Goal: Task Accomplishment & Management: Manage account settings

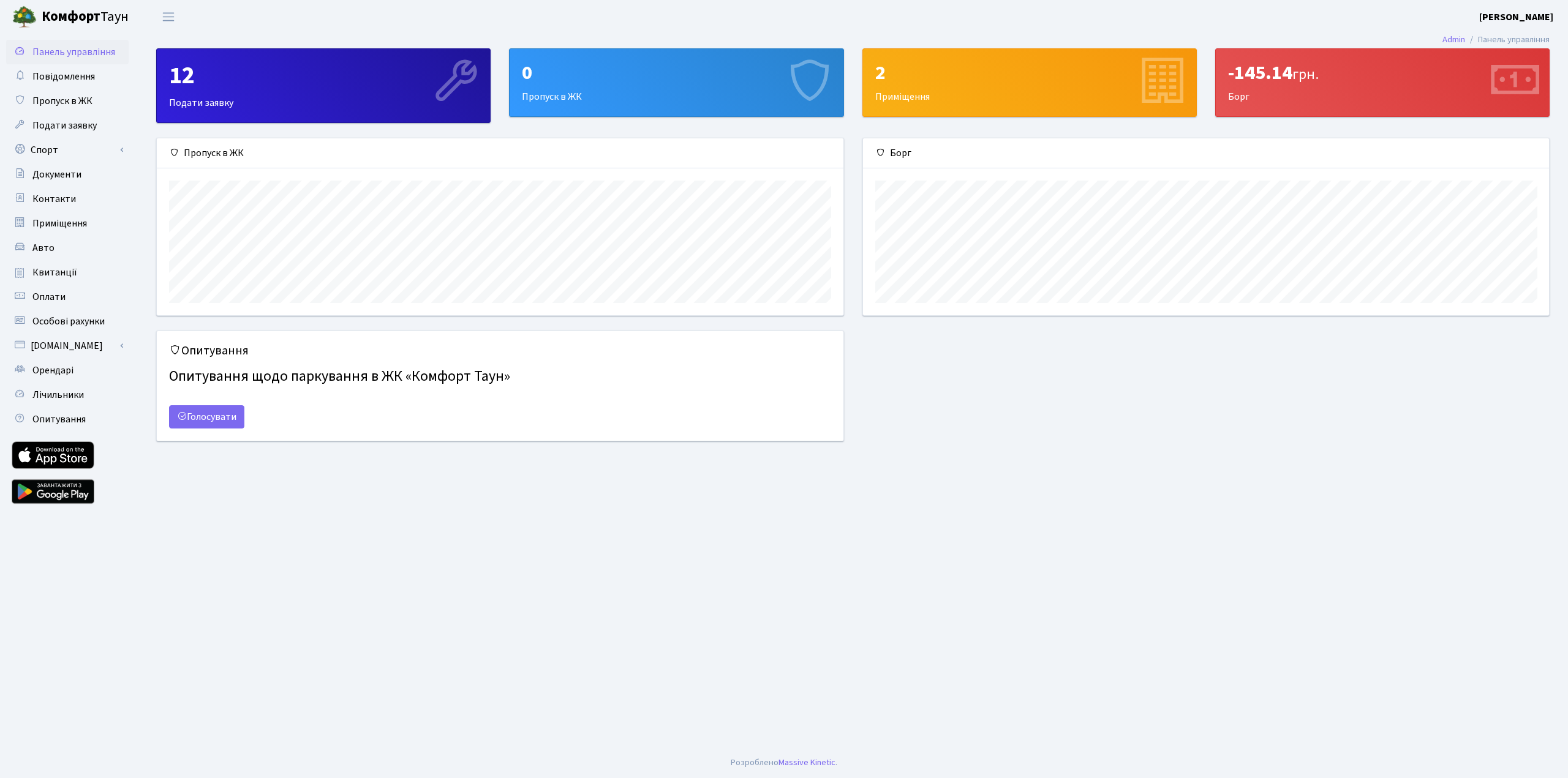
scroll to position [177, 686]
click at [36, 251] on span "Авто" at bounding box center [43, 248] width 22 height 13
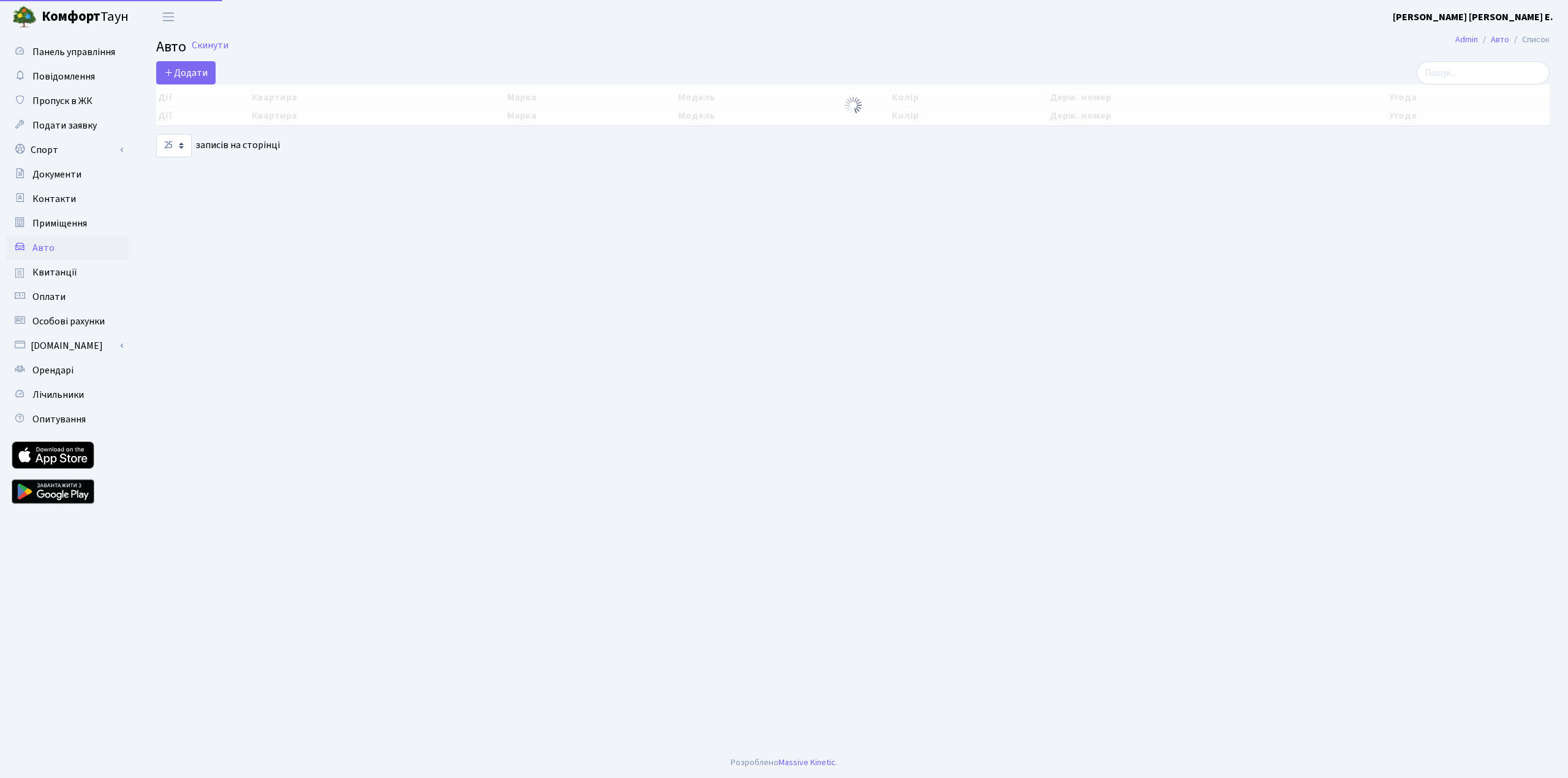
select select "25"
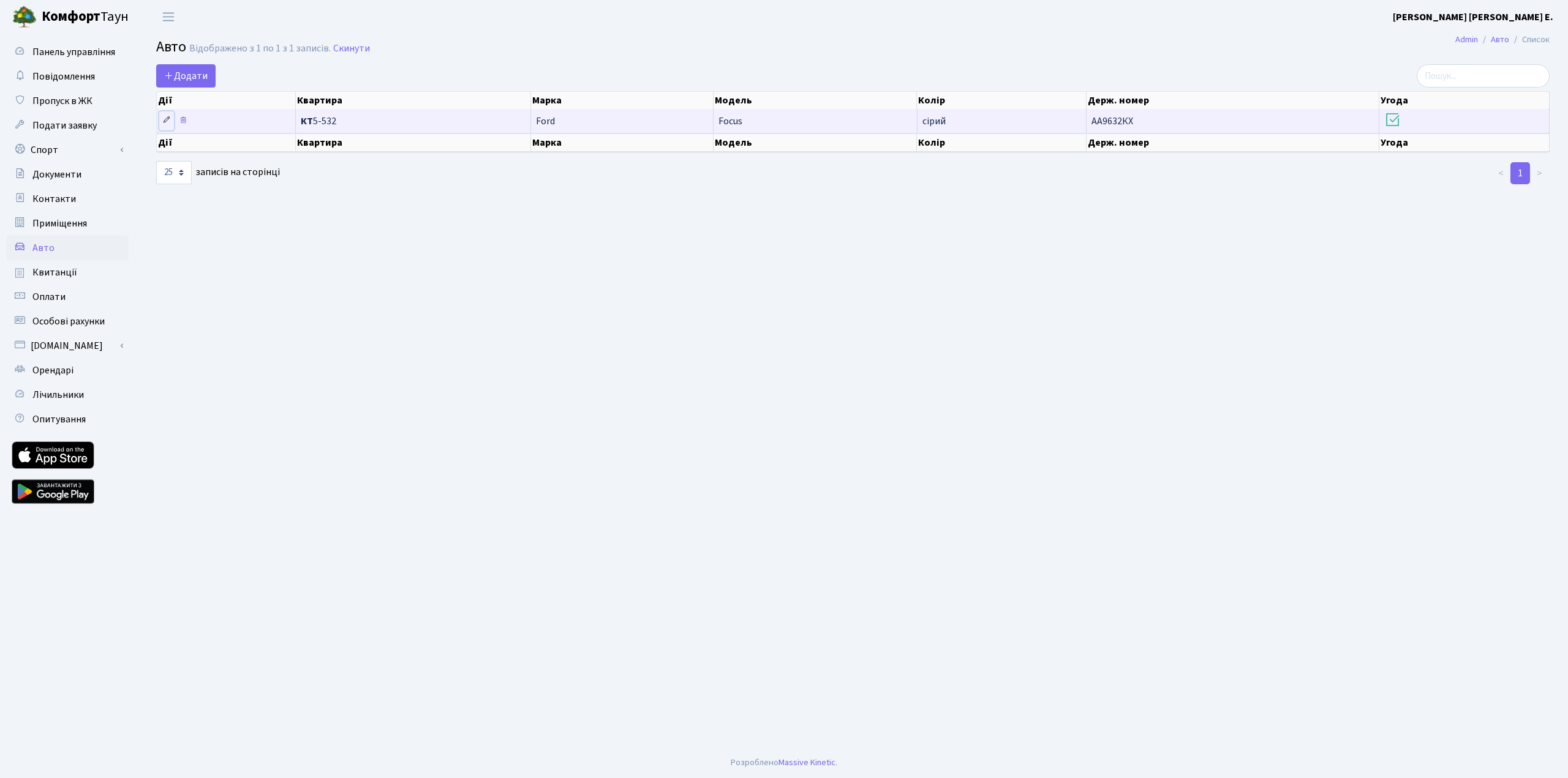
click at [163, 123] on icon at bounding box center [167, 119] width 9 height 9
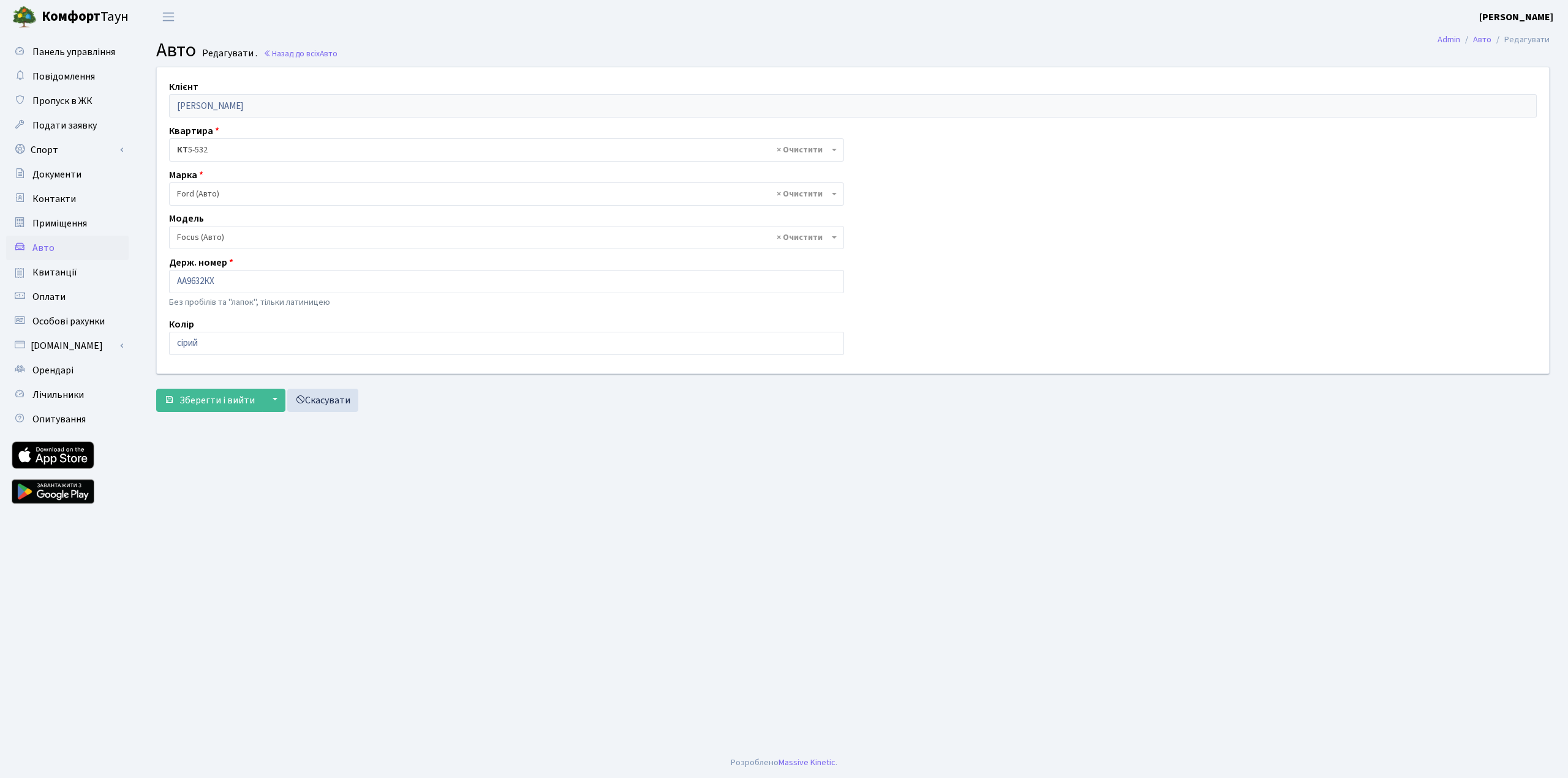
select select "781"
click at [236, 149] on span "× КТ 5-532" at bounding box center [502, 150] width 652 height 13
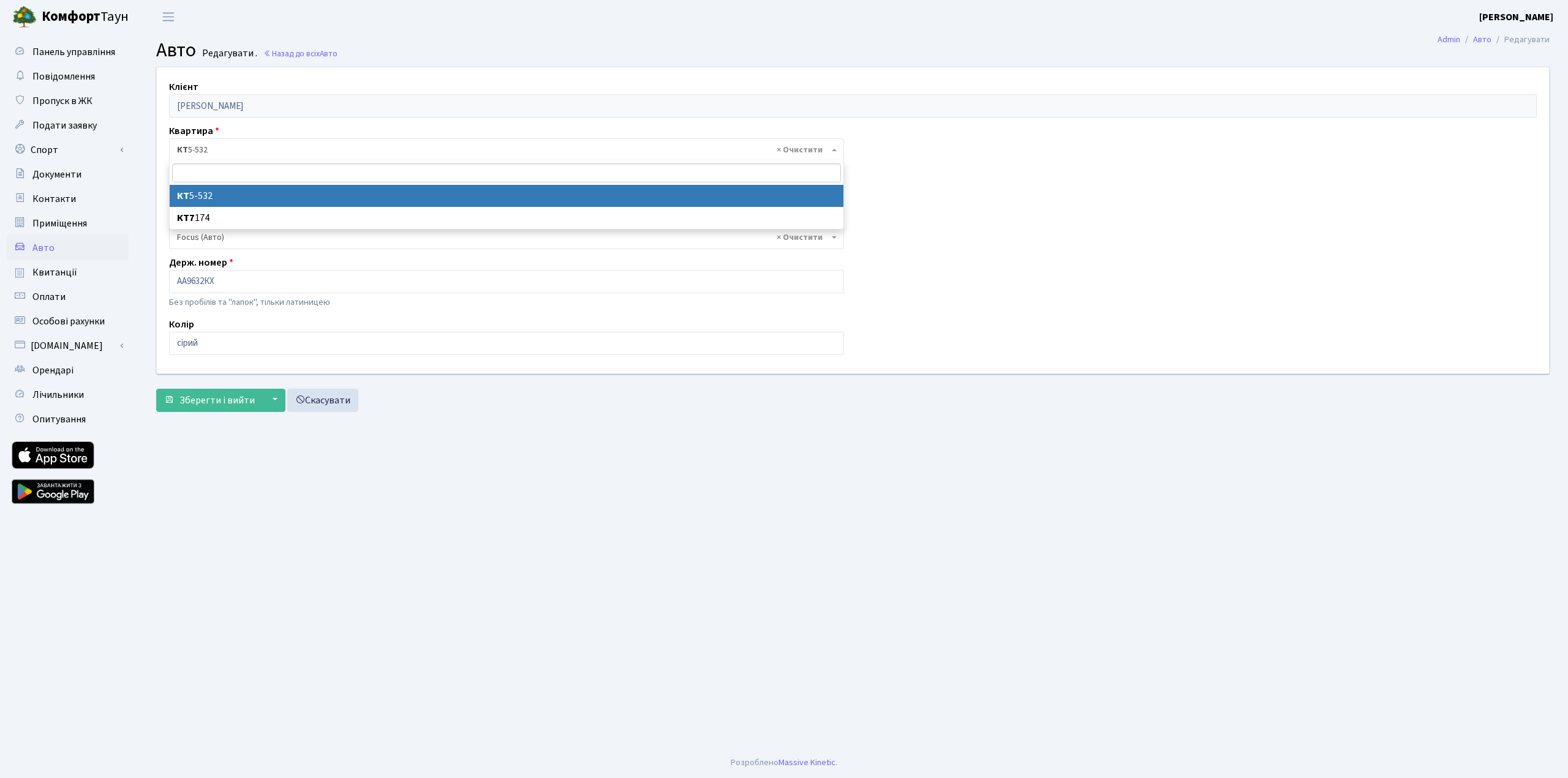
click at [236, 149] on span "× КТ 5-532" at bounding box center [502, 150] width 652 height 13
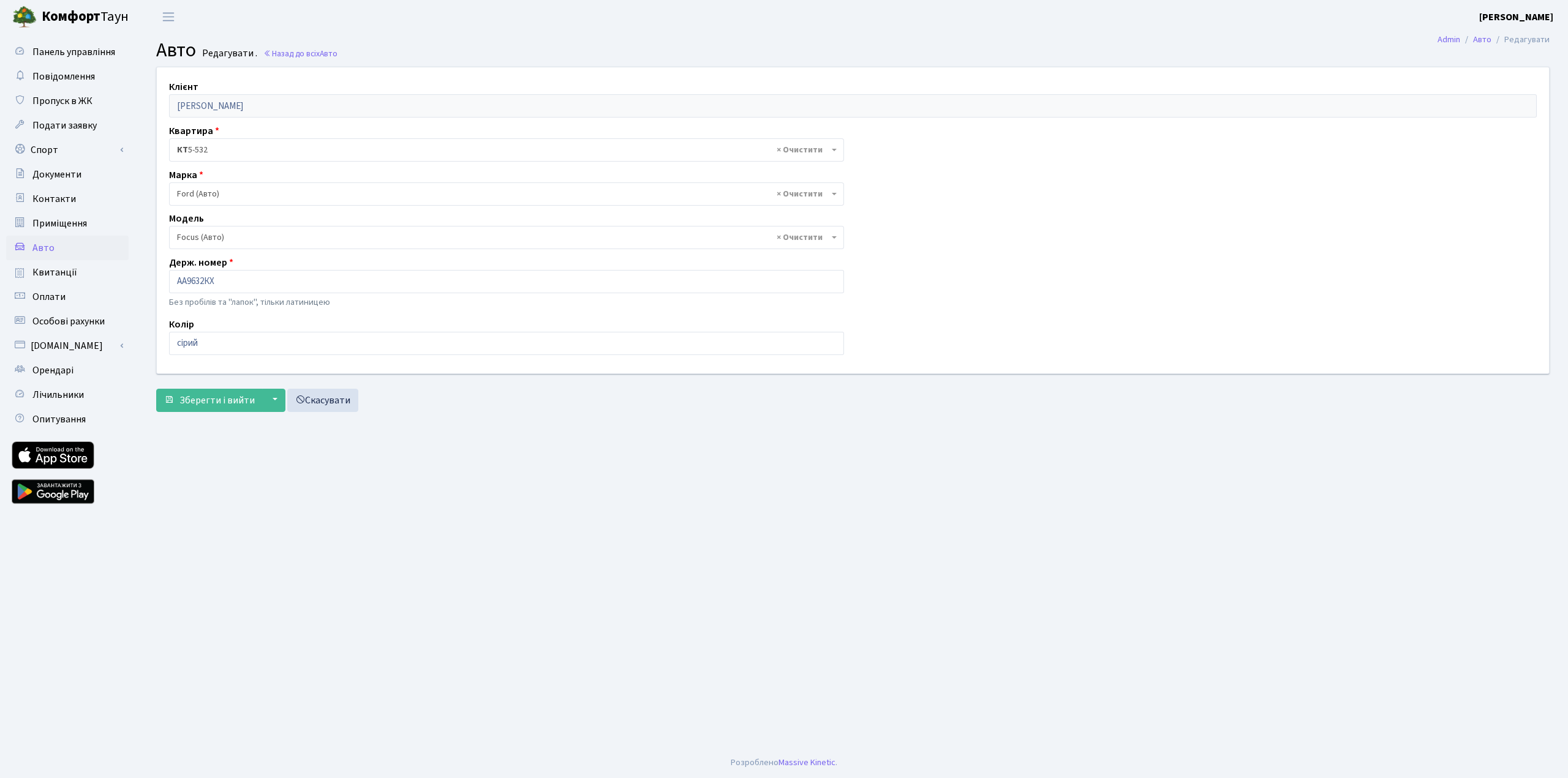
click at [235, 190] on span "× Ford (Авто)" at bounding box center [502, 194] width 652 height 13
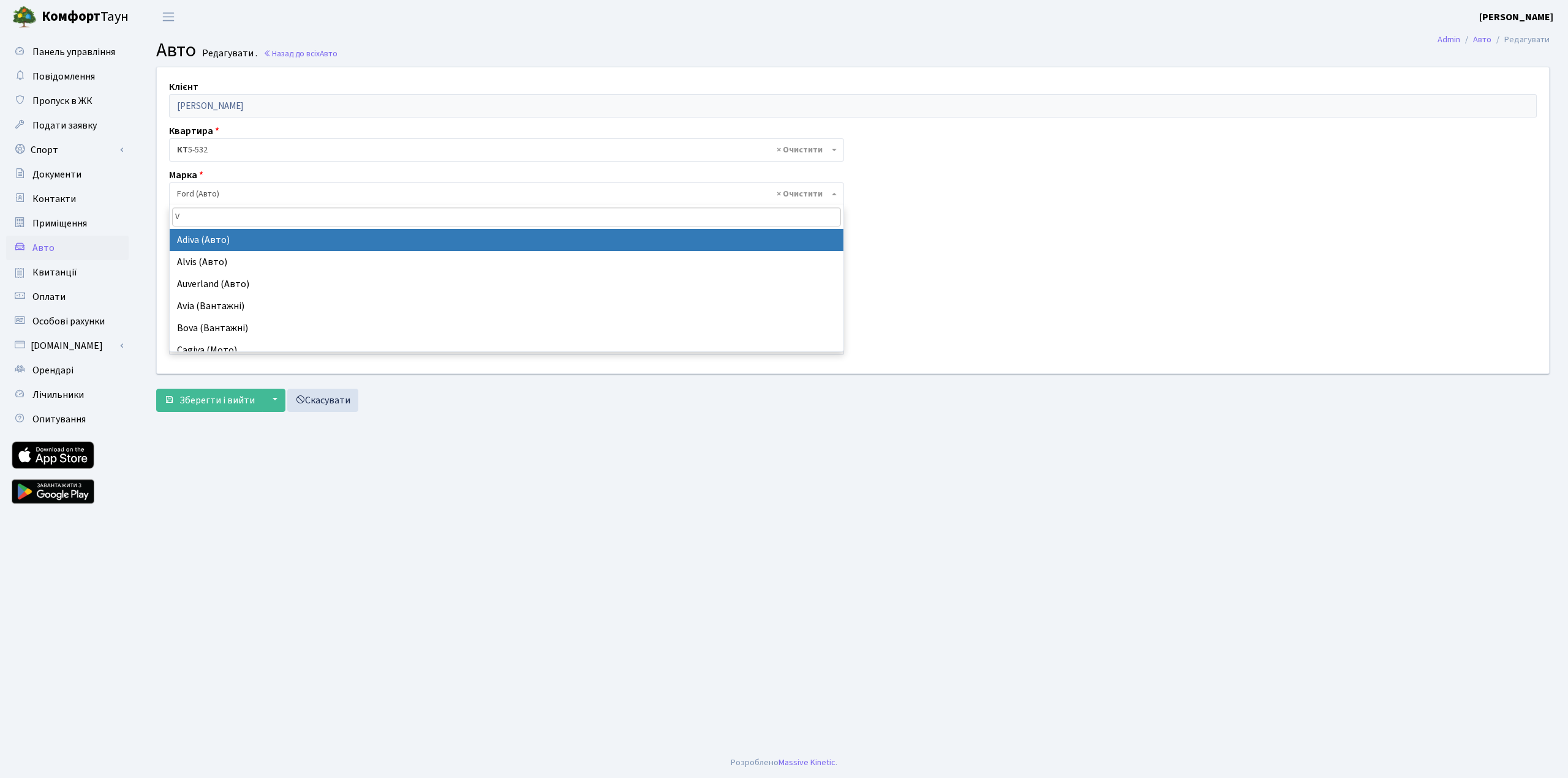
type input "Vo"
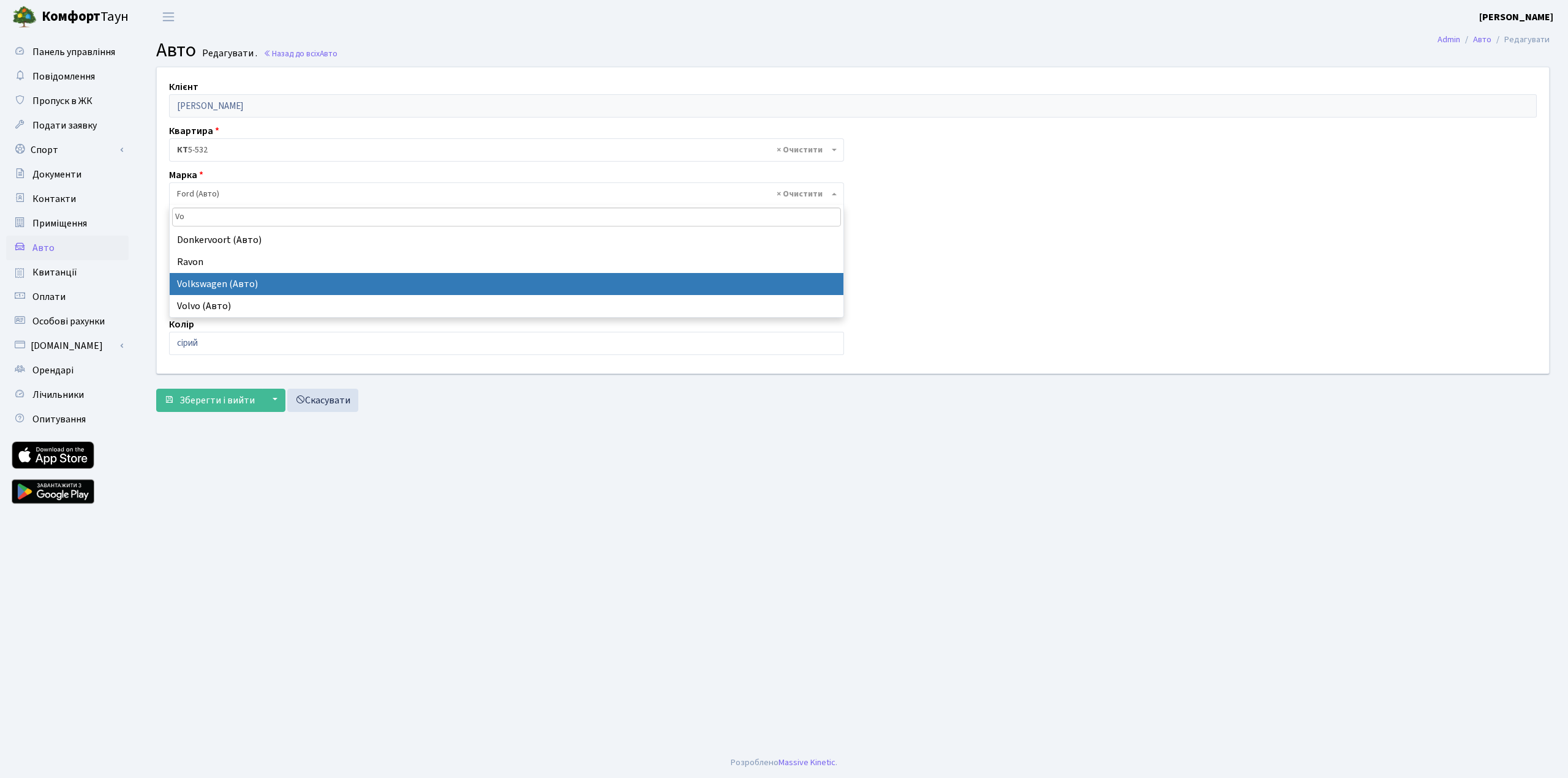
select select "134"
select select
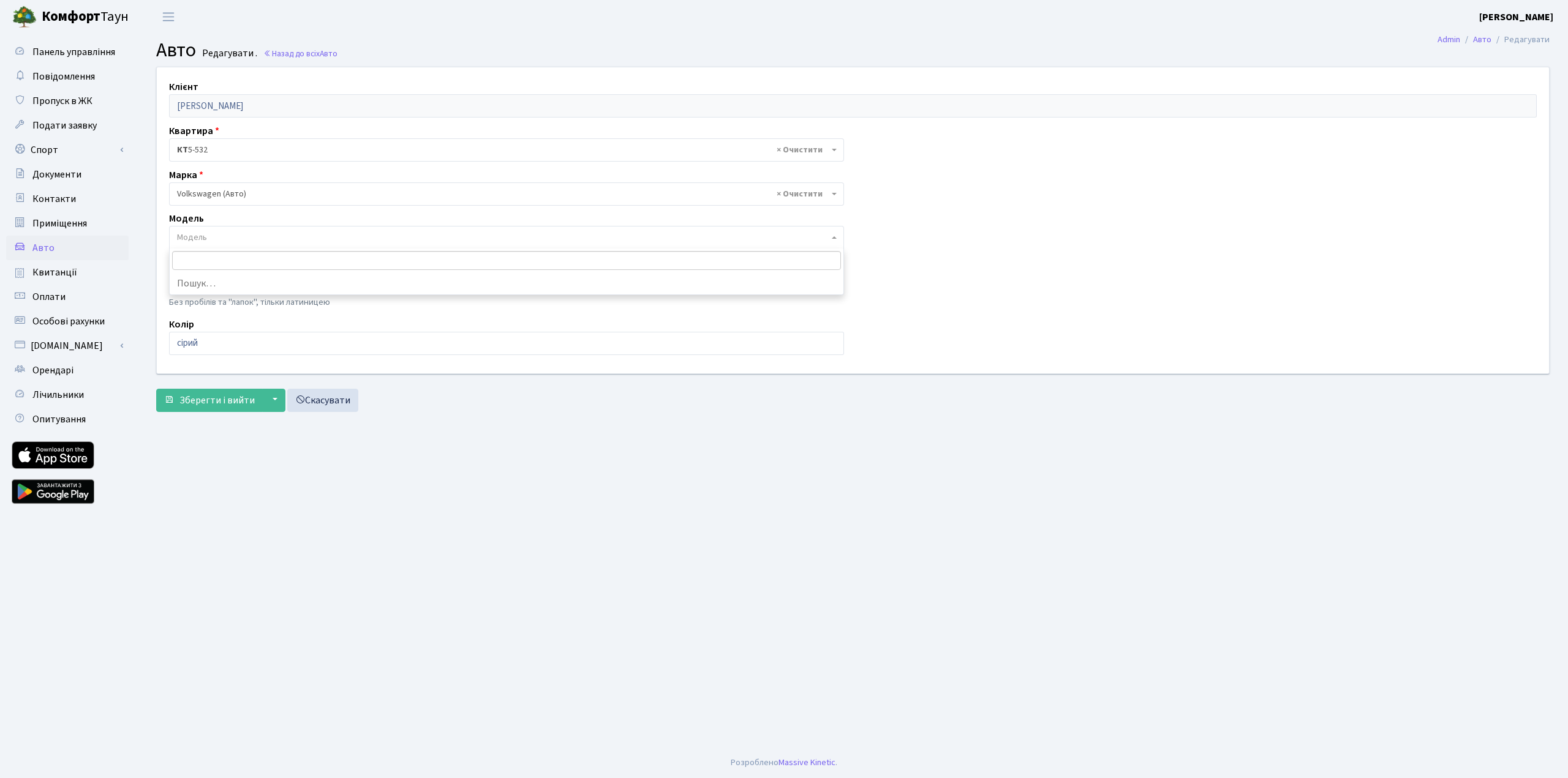
click at [230, 240] on span "Модель" at bounding box center [502, 238] width 652 height 13
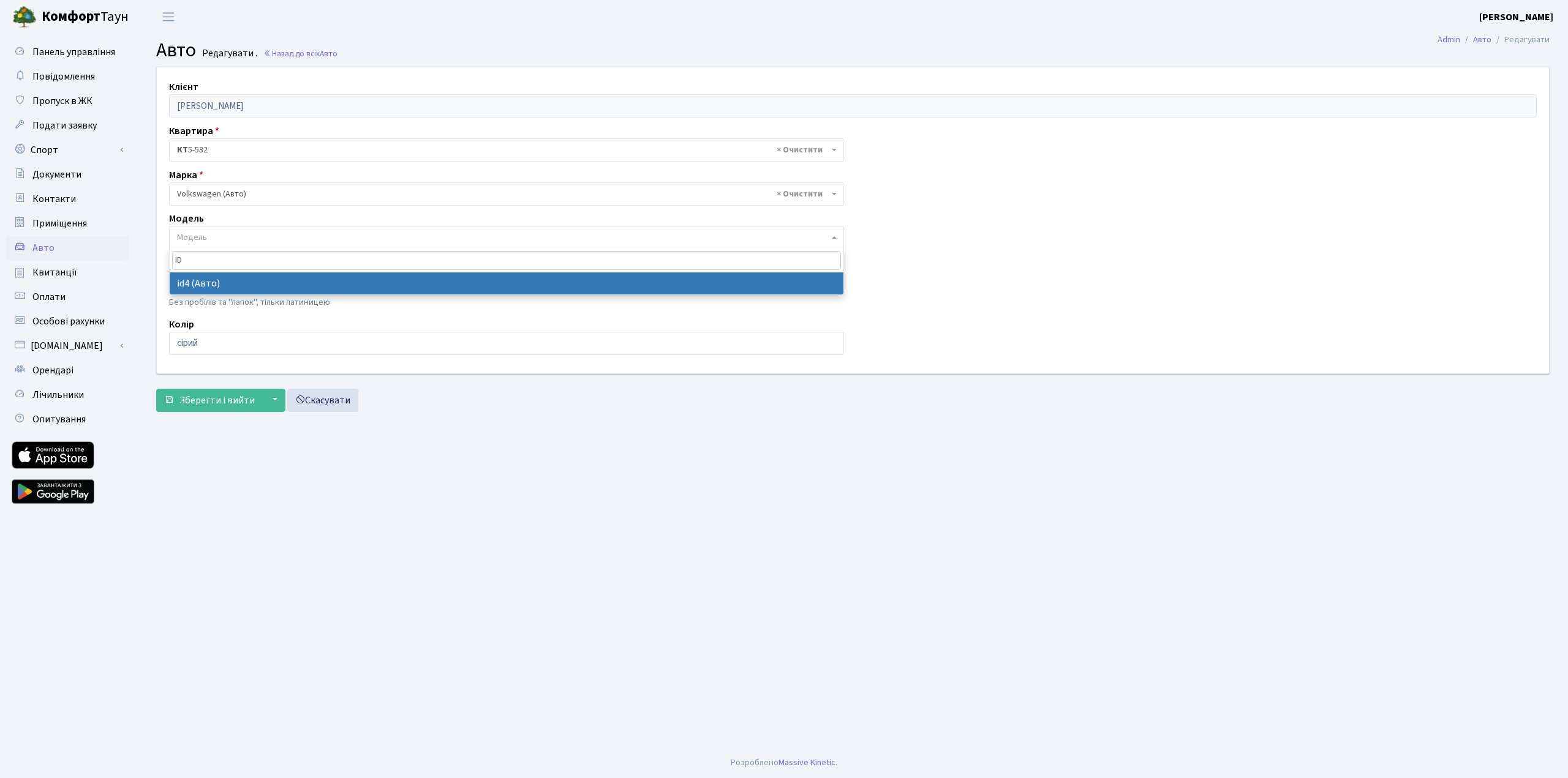
type input "ID"
select select "6719"
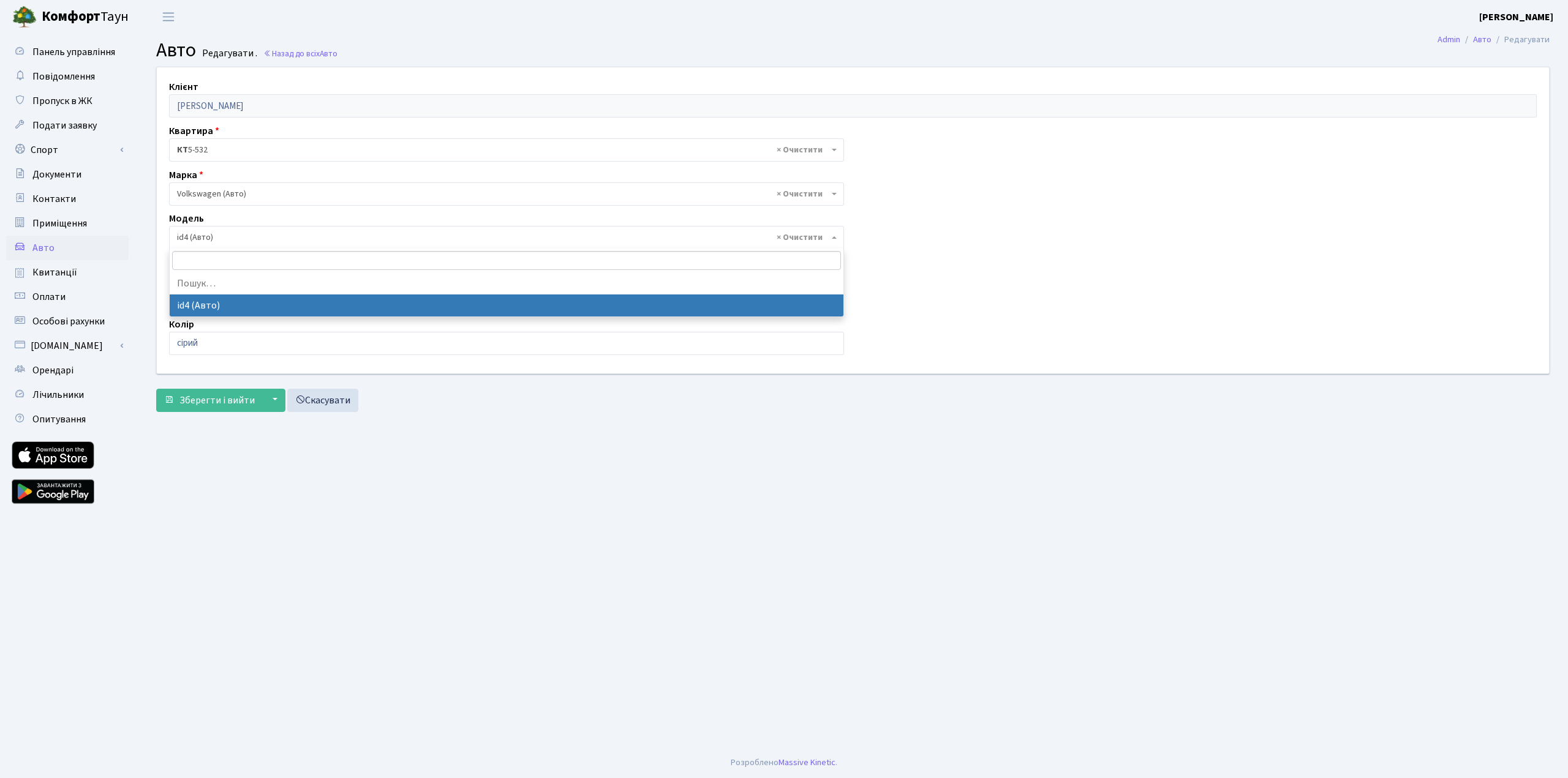
click at [230, 240] on span "× id4 (Авто)" at bounding box center [502, 238] width 652 height 13
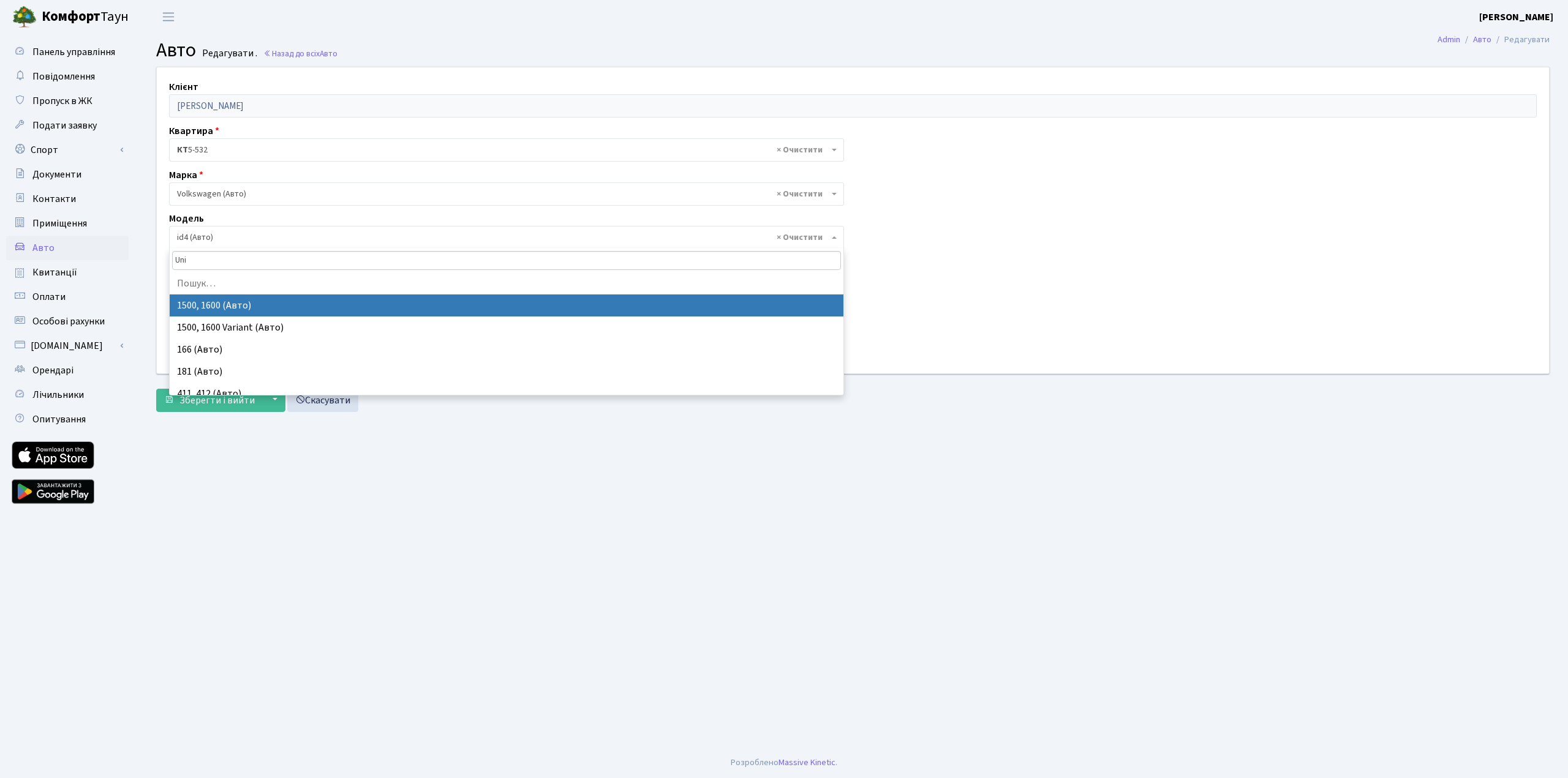
type input "Unix"
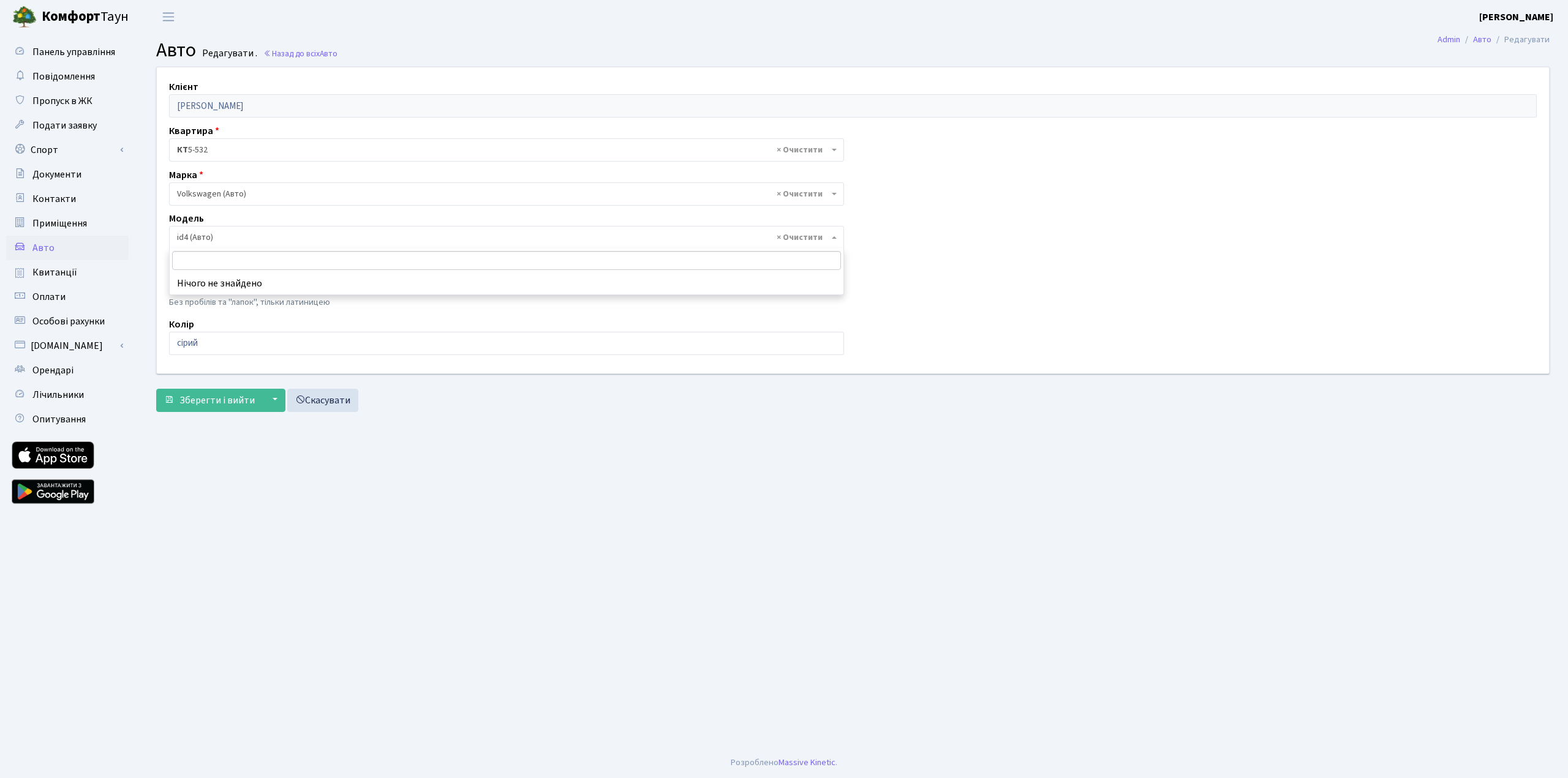
click at [284, 222] on div "Модель ) Модель id4 (Авто) × id4 (Авто)" at bounding box center [506, 230] width 693 height 38
drag, startPoint x: 239, startPoint y: 282, endPoint x: 165, endPoint y: 283, distance: 74.0
click at [165, 283] on div "Держ. номер АА9632КХ Без пробілів та "лапок", тільки латиницею" at bounding box center [506, 284] width 693 height 57
click at [222, 339] on input "сірий" at bounding box center [506, 343] width 675 height 24
drag, startPoint x: 226, startPoint y: 282, endPoint x: 185, endPoint y: 287, distance: 41.3
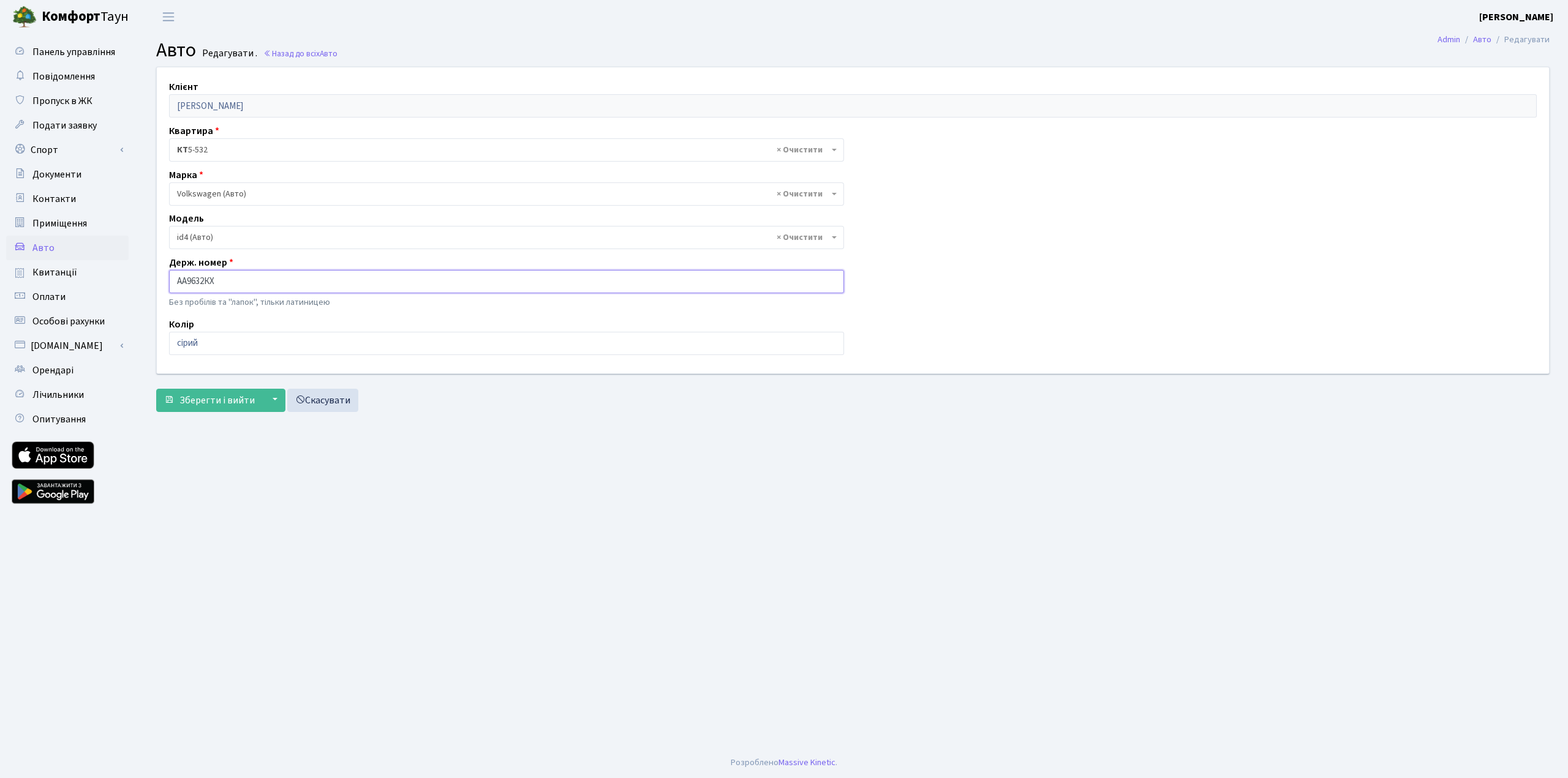
click at [185, 287] on input "АА9632КХ" at bounding box center [506, 282] width 675 height 24
type input "АА6525YD"
click at [222, 395] on span "Зберегти і вийти" at bounding box center [217, 400] width 75 height 13
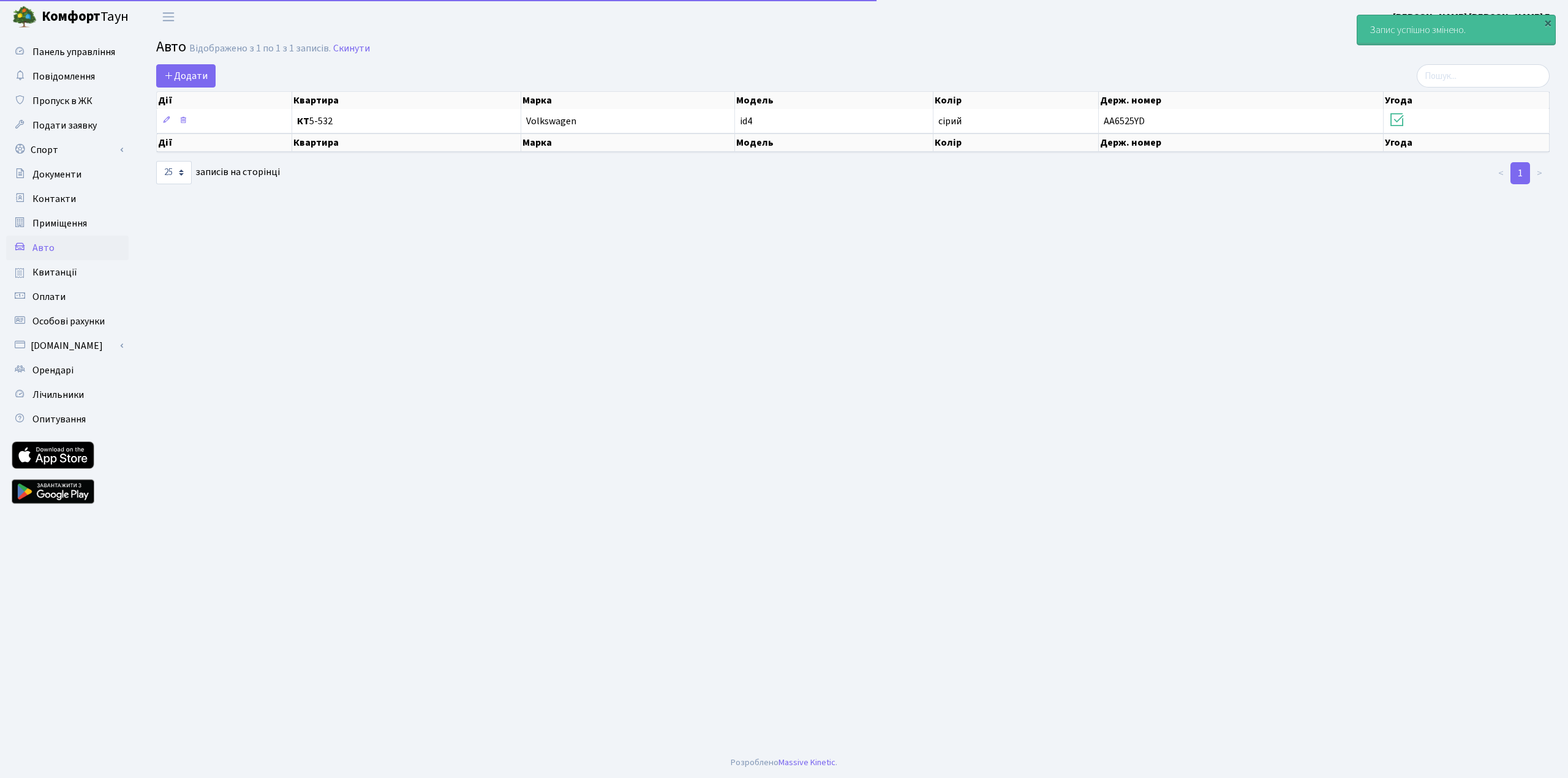
select select "25"
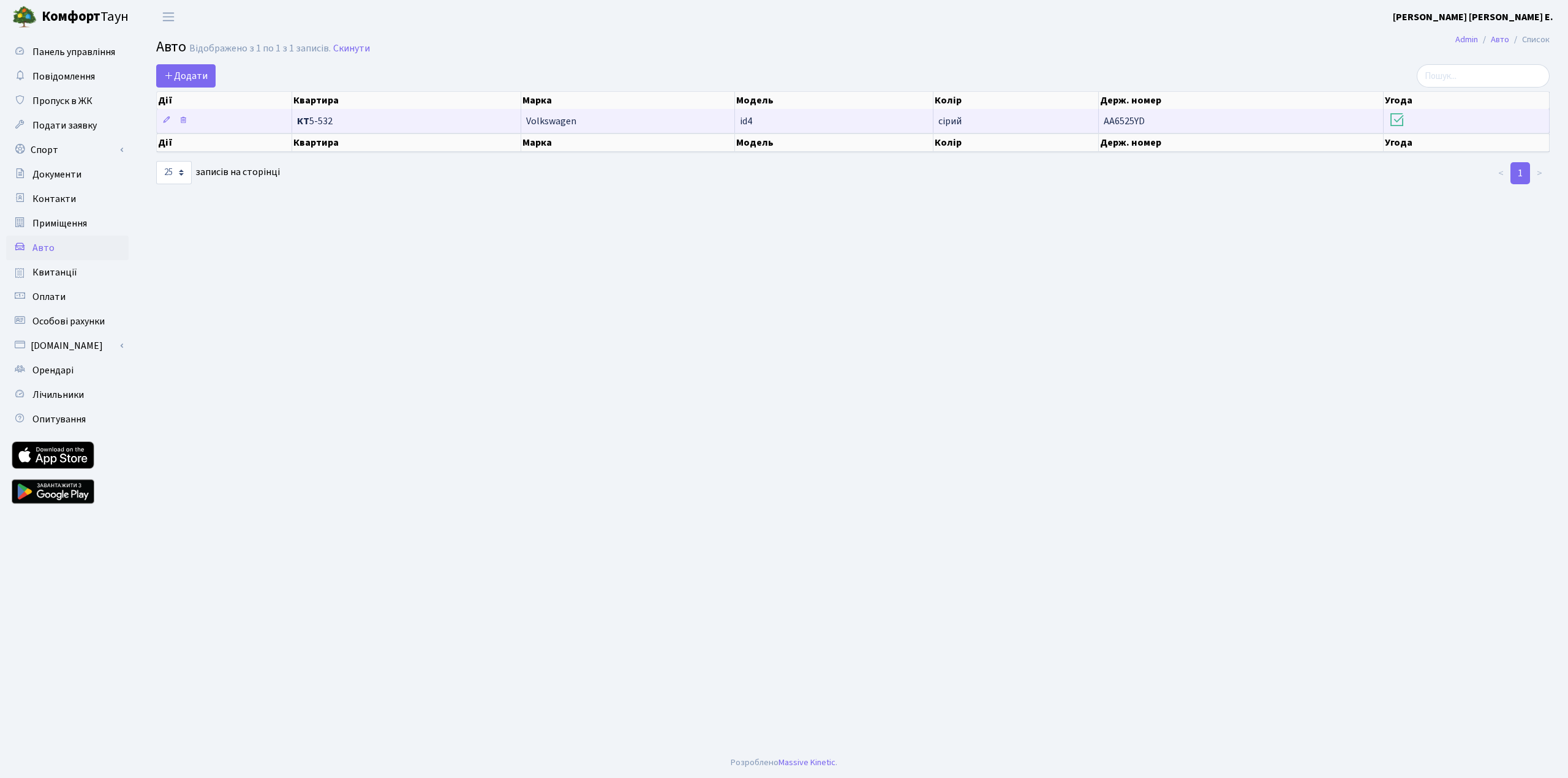
click at [1395, 121] on icon at bounding box center [1397, 120] width 17 height 17
click at [1258, 118] on td "АА6525YD" at bounding box center [1241, 121] width 285 height 24
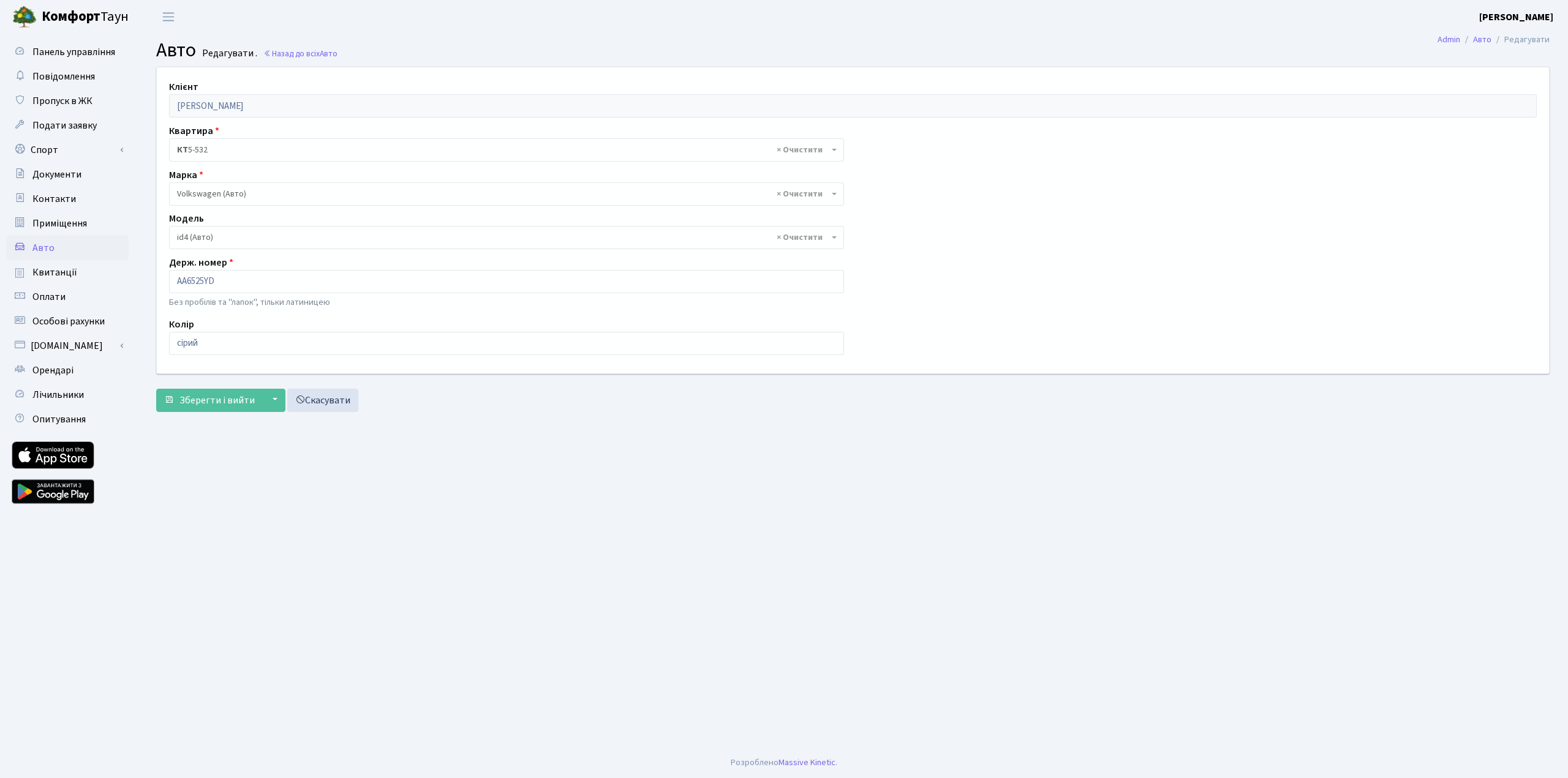
select select "6719"
click at [197, 404] on span "Зберегти і вийти" at bounding box center [217, 400] width 75 height 13
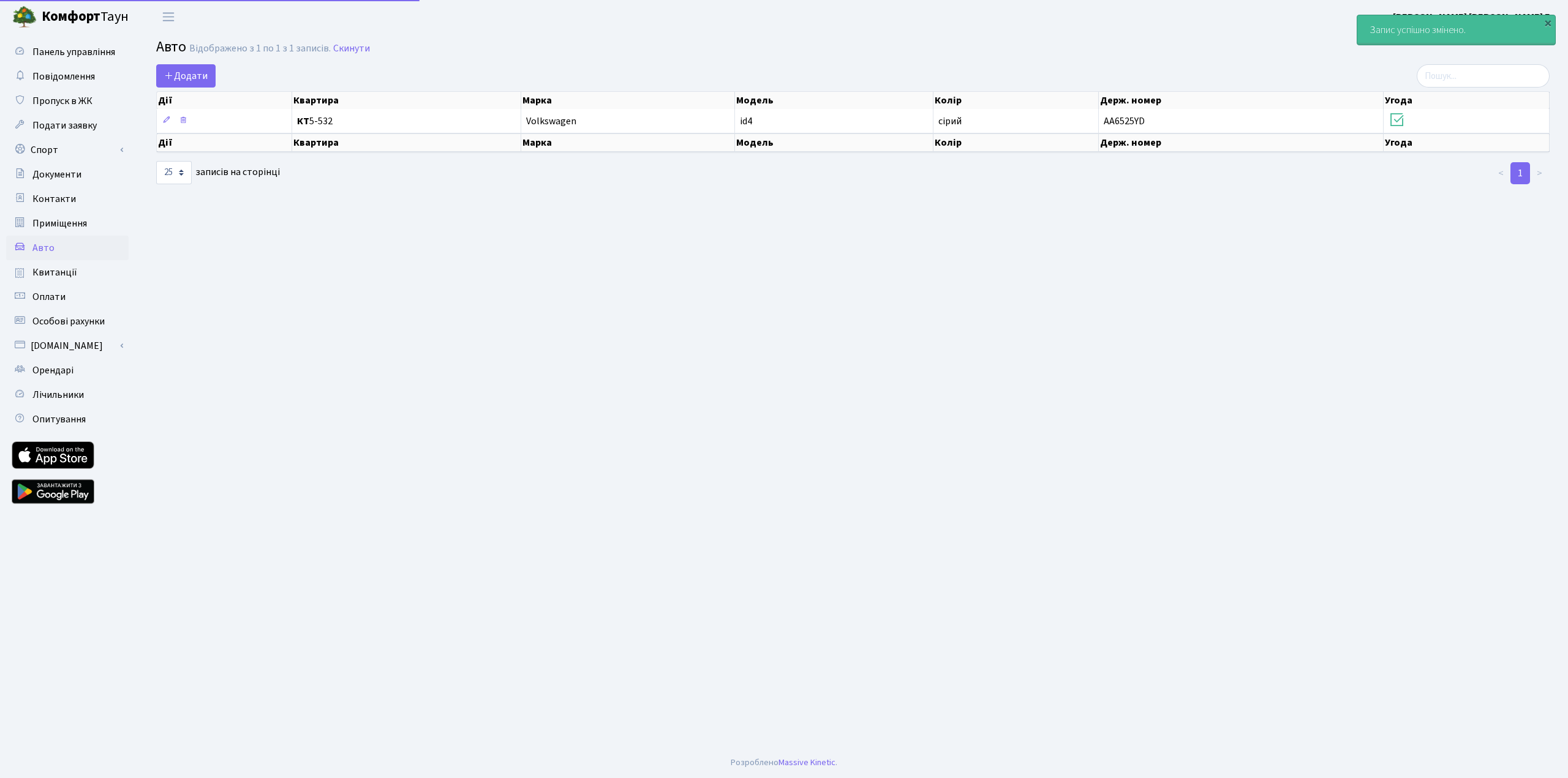
select select "25"
